Goal: Book appointment/travel/reservation

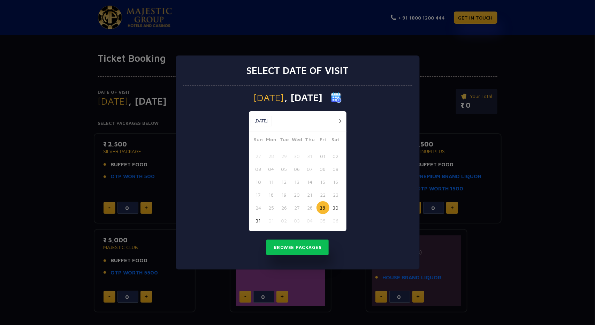
click at [339, 123] on button "button" at bounding box center [340, 121] width 9 height 9
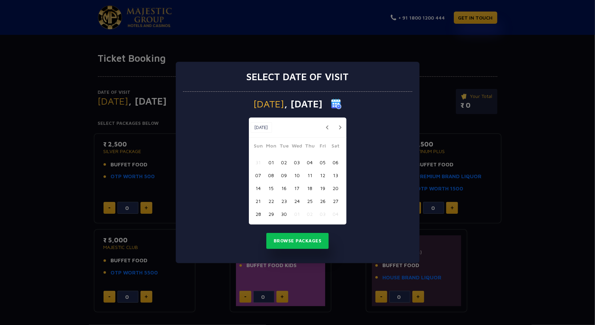
click at [295, 177] on button "10" at bounding box center [296, 175] width 13 height 13
click at [305, 237] on button "Browse Packages" at bounding box center [297, 241] width 63 height 16
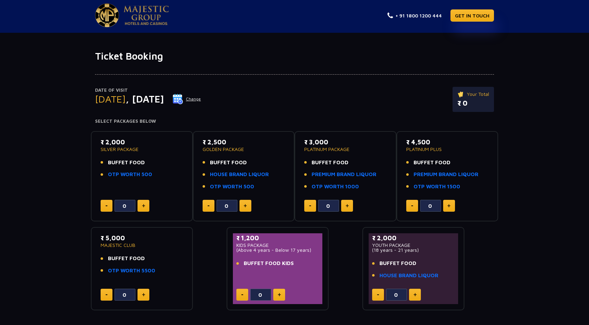
scroll to position [1, 0]
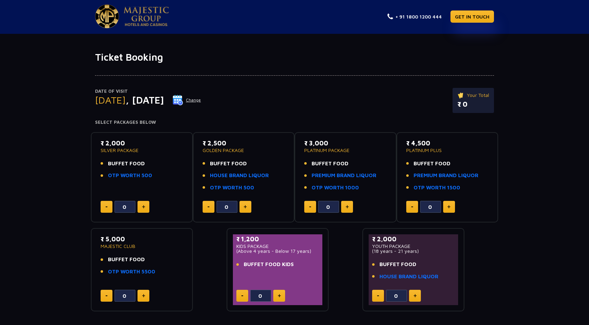
click at [414, 298] on button at bounding box center [415, 295] width 12 height 12
type input "1"
click at [352, 172] on link "PREMIUM BRAND LIQUOR" at bounding box center [344, 175] width 65 height 8
click at [243, 205] on button at bounding box center [246, 207] width 12 height 12
type input "1"
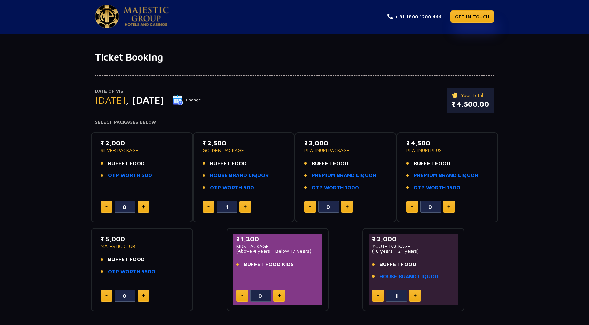
click at [145, 211] on button at bounding box center [144, 207] width 12 height 12
type input "1"
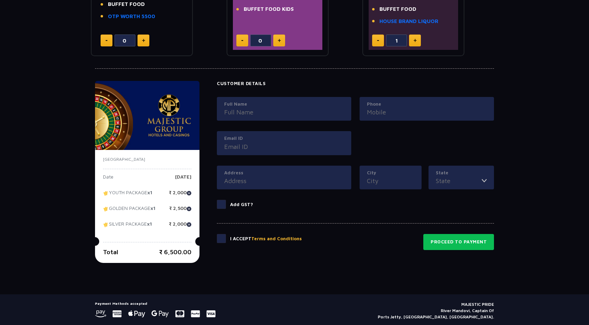
scroll to position [277, 0]
